Goal: Task Accomplishment & Management: Use online tool/utility

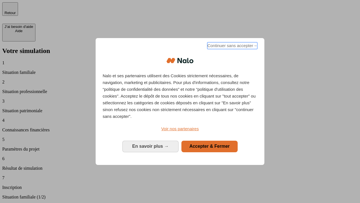
click at [232, 46] on span "Continuer sans accepter →" at bounding box center [233, 45] width 50 height 7
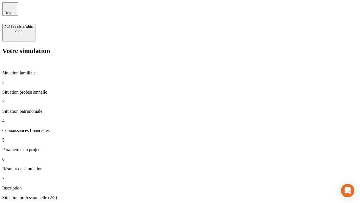
type input "30 000"
type input "1 000"
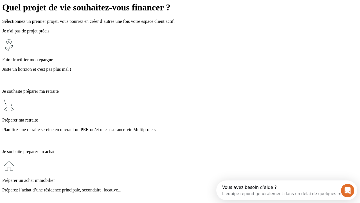
scroll to position [11, 0]
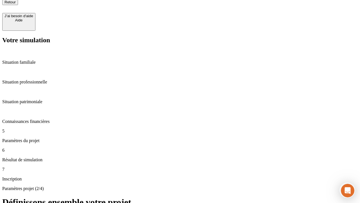
type input "40"
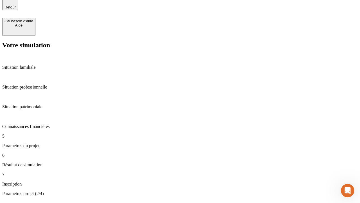
type input "200 000"
type input "640"
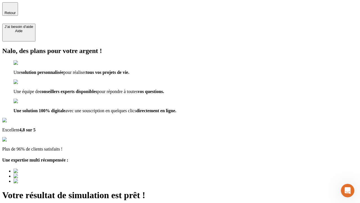
type input "[EMAIL_ADDRESS][DOMAIN_NAME]"
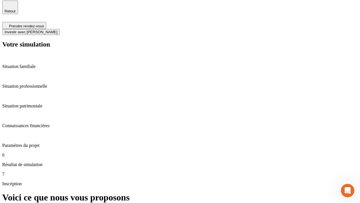
click at [57, 30] on span "Investir avec [PERSON_NAME]" at bounding box center [31, 32] width 53 height 4
